Goal: Use online tool/utility: Utilize a website feature to perform a specific function

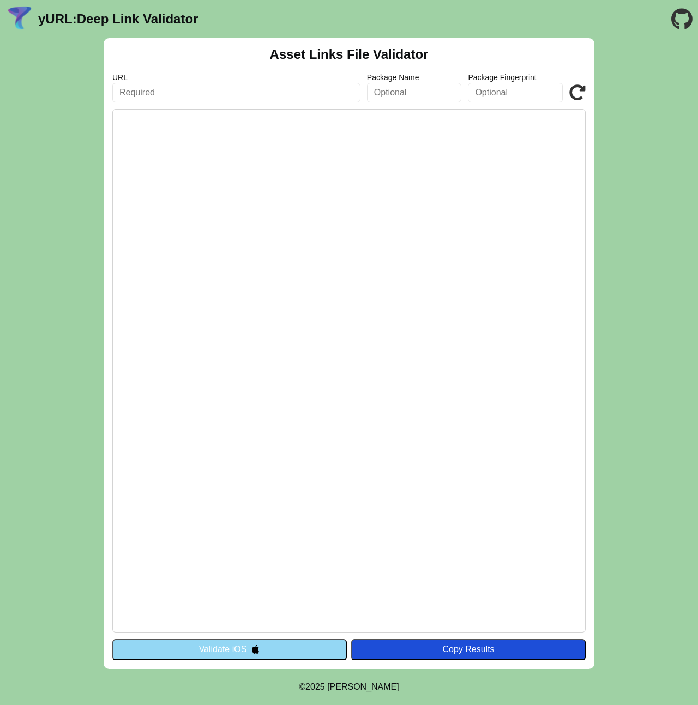
click at [220, 89] on input "text" at bounding box center [236, 93] width 248 height 20
click at [244, 68] on div "Asset Links File Validator URL Package Name Package Fingerprint Validate Valida…" at bounding box center [349, 353] width 491 height 631
click at [266, 87] on input "text" at bounding box center [236, 93] width 248 height 20
click at [158, 90] on input "text" at bounding box center [236, 93] width 248 height 20
click at [138, 90] on input "text" at bounding box center [236, 93] width 248 height 20
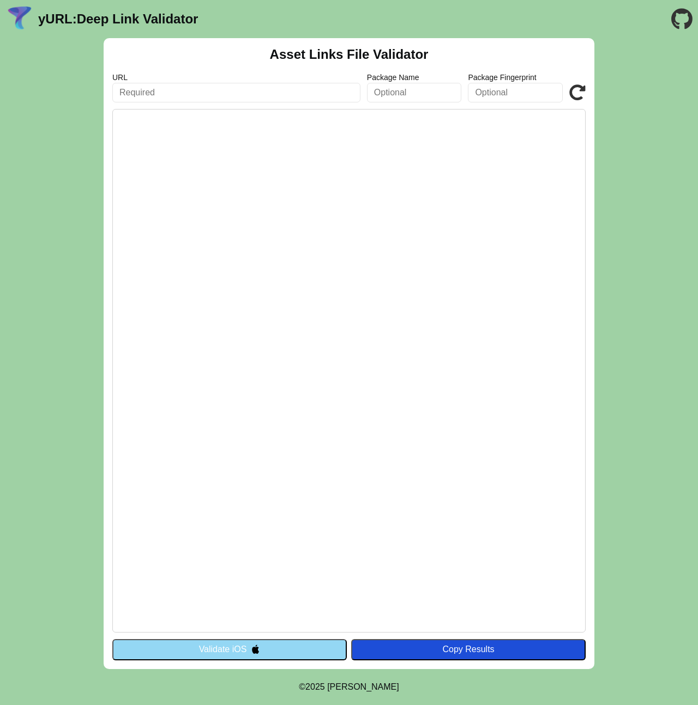
paste input "https://frnt2.stg.dc.jauns.lv/"
type input "https://frnt2.stg.dc.jauns.lv"
click button "Validate" at bounding box center [0, 0] width 0 height 0
click at [259, 643] on button "Validate iOS" at bounding box center [229, 649] width 234 height 21
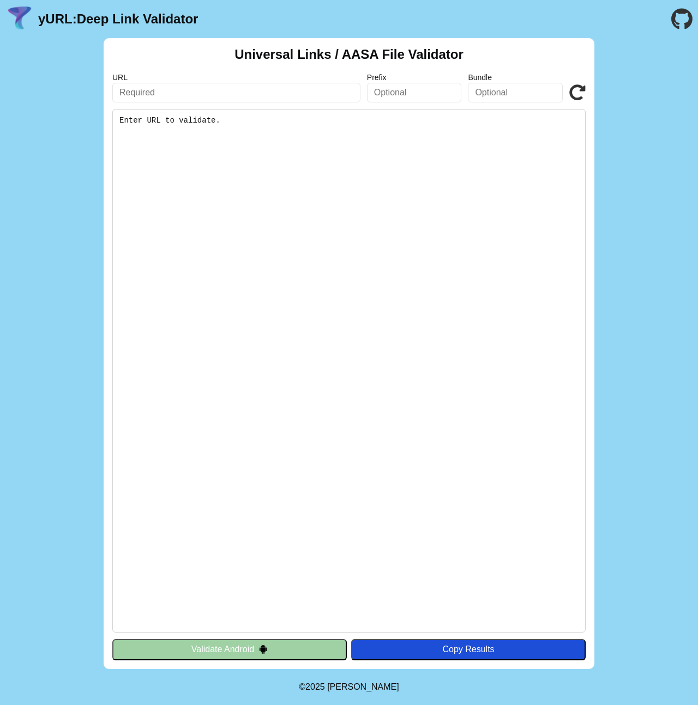
click at [246, 648] on button "Validate Android" at bounding box center [229, 649] width 234 height 21
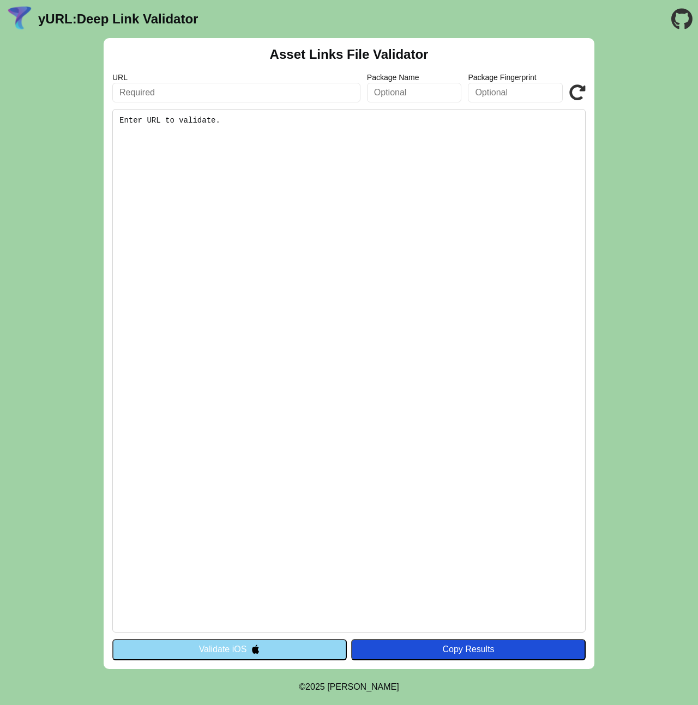
click at [230, 90] on input "text" at bounding box center [236, 93] width 248 height 20
paste input "https://yurl.chayev.com/android-results?url=&prefix=&bundle="
type input "https://yurl.chayev.com/android-results?url=&prefix=&bundle="
click at [155, 94] on input "text" at bounding box center [236, 93] width 248 height 20
paste input "https://frnt2.stg.dc.jauns.lv/"
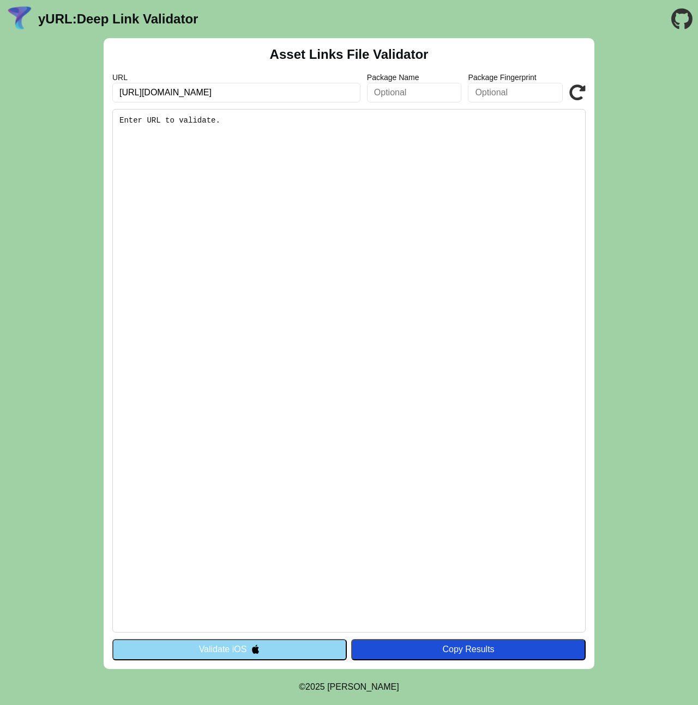
type input "https://frnt2.stg.dc.jauns.lv"
click at [421, 92] on input "text" at bounding box center [414, 93] width 95 height 20
type input "lv.jauns.staging"
click at [351, 531] on pre "Enter URL to validate." at bounding box center [348, 371] width 473 height 524
click at [275, 92] on input "[URL][DOMAIN_NAME]" at bounding box center [236, 93] width 248 height 20
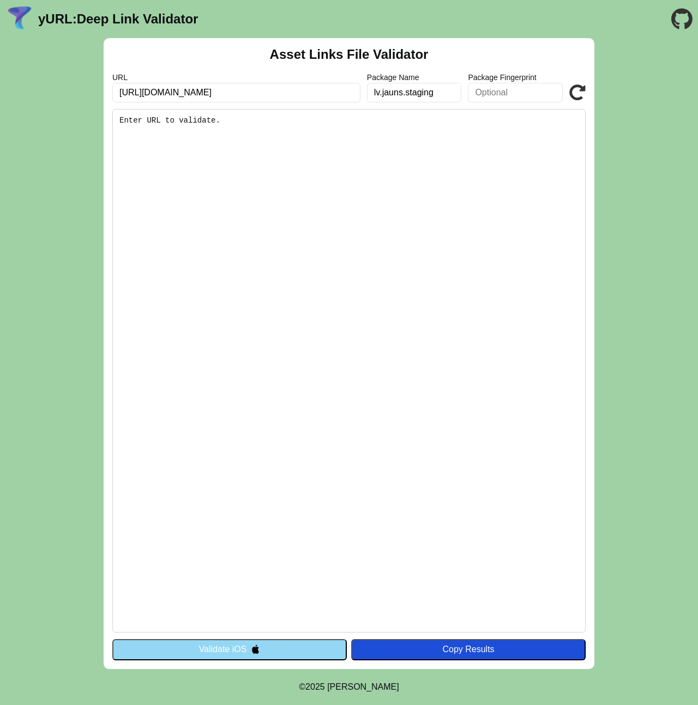
click button "Validate" at bounding box center [0, 0] width 0 height 0
click at [276, 94] on input "[URL][DOMAIN_NAME]" at bounding box center [236, 93] width 248 height 20
click at [191, 653] on button "Validate iOS" at bounding box center [229, 649] width 234 height 21
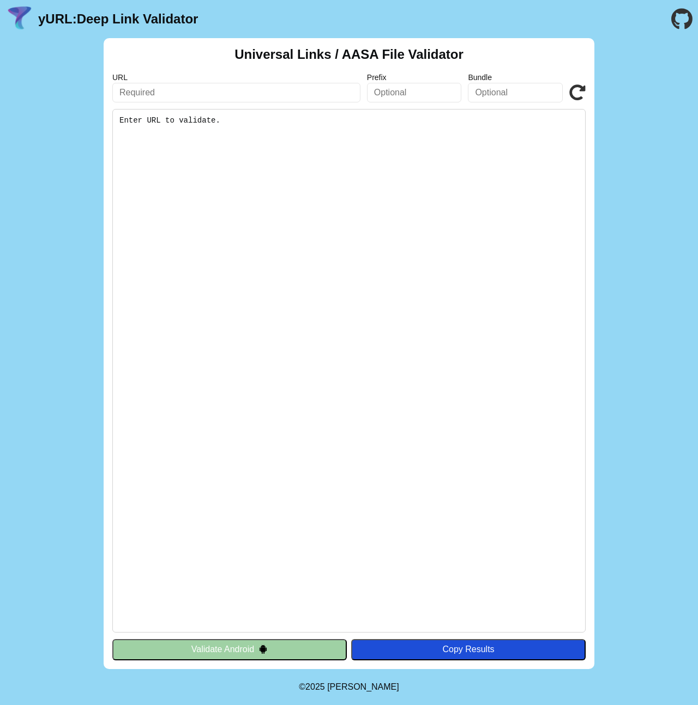
click at [191, 92] on input "text" at bounding box center [236, 93] width 248 height 20
paste input "[URL][DOMAIN_NAME]"
type input "[URL][DOMAIN_NAME]"
click at [415, 94] on input "text" at bounding box center [414, 93] width 95 height 20
click at [300, 135] on pre "Enter URL to validate." at bounding box center [348, 371] width 473 height 524
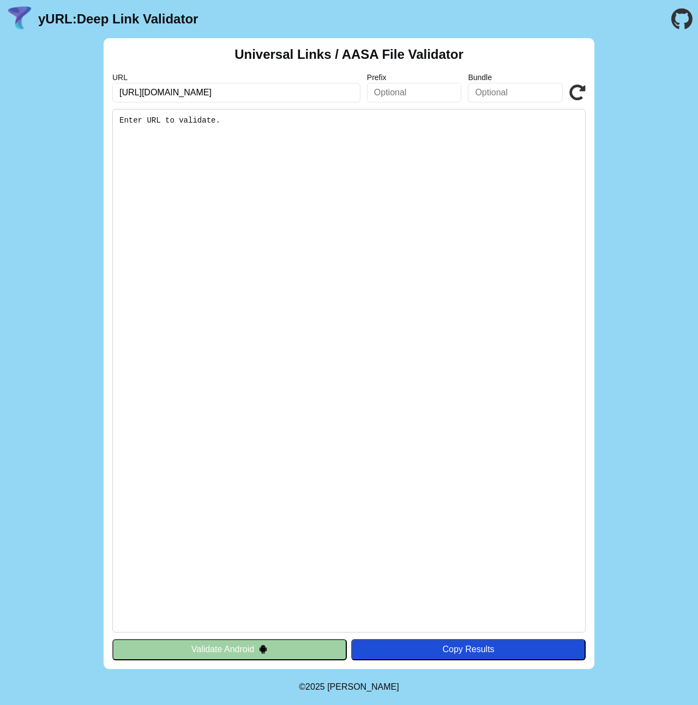
click at [265, 91] on input "[URL][DOMAIN_NAME]" at bounding box center [236, 93] width 248 height 20
click button "Validate" at bounding box center [0, 0] width 0 height 0
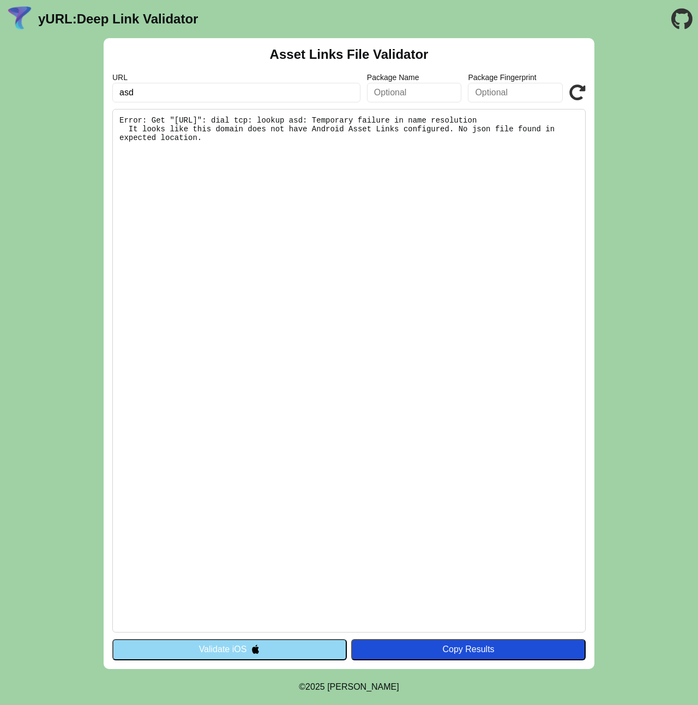
click at [579, 93] on icon at bounding box center [577, 92] width 16 height 16
